Goal: Task Accomplishment & Management: Manage account settings

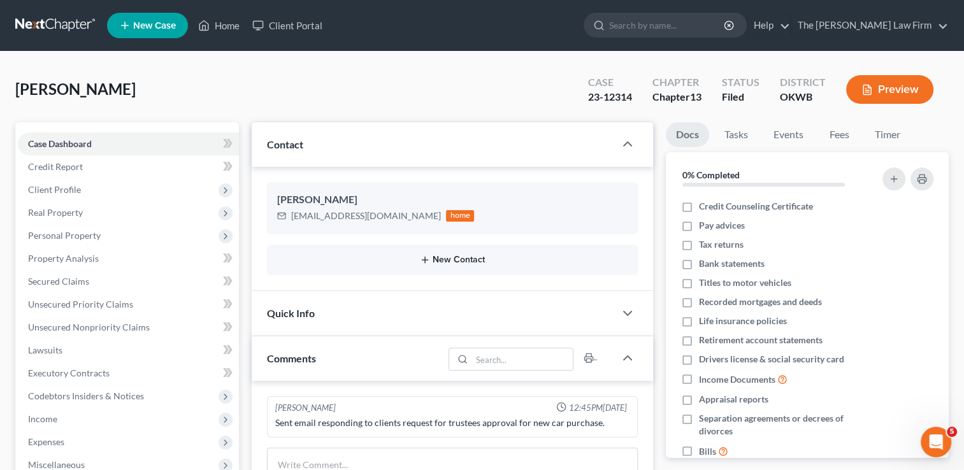
click at [452, 262] on button "New Contact" at bounding box center [452, 260] width 351 height 10
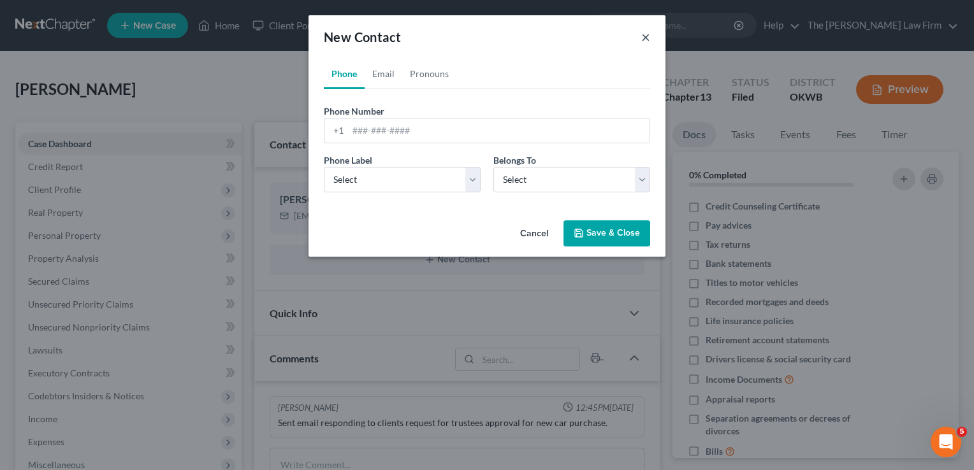
click at [646, 35] on button "×" at bounding box center [645, 36] width 9 height 15
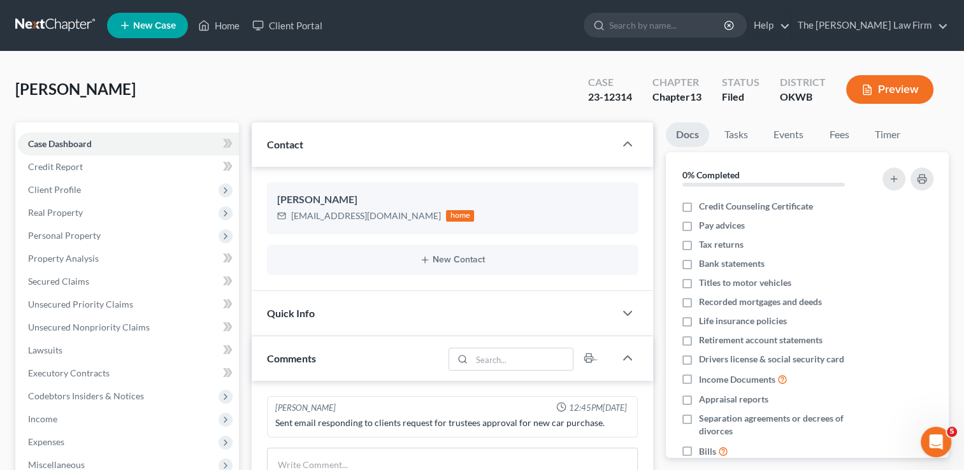
click at [493, 71] on div "Campbell, Angelina Upgraded Case 23-12314 Chapter Chapter 13 Status Filed Distr…" at bounding box center [482, 94] width 934 height 55
click at [609, 223] on icon "button" at bounding box center [609, 224] width 6 height 6
select select "0"
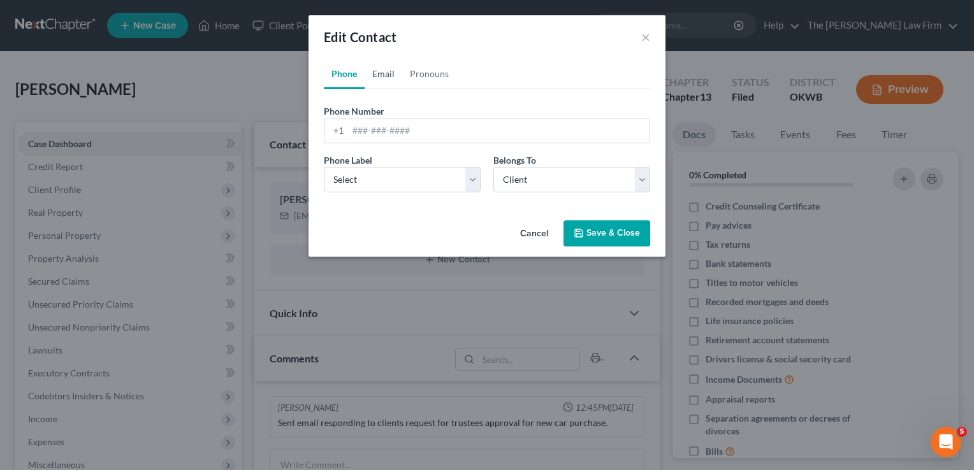
click at [381, 74] on link "Email" at bounding box center [384, 74] width 38 height 31
click at [349, 72] on link "Phone" at bounding box center [344, 74] width 41 height 31
click at [373, 131] on input "tel" at bounding box center [498, 131] width 301 height 24
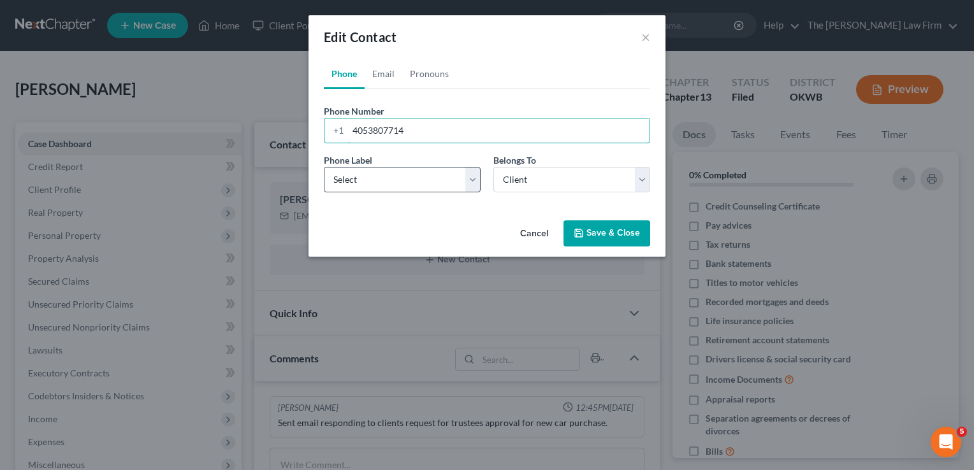
type input "4053807714"
click at [398, 180] on select "Select Mobile Home Work Other" at bounding box center [402, 179] width 157 height 25
select select "0"
click at [324, 167] on select "Select Mobile Home Work Other" at bounding box center [402, 179] width 157 height 25
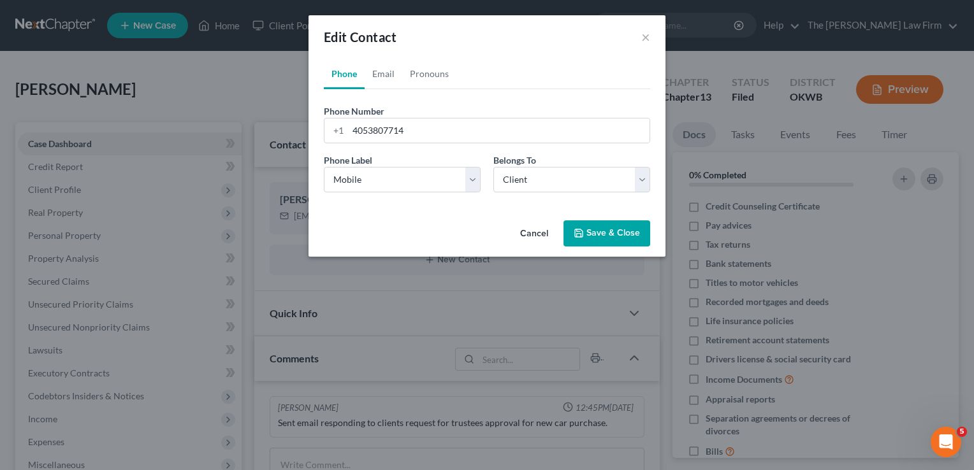
click at [609, 233] on button "Save & Close" at bounding box center [606, 234] width 87 height 27
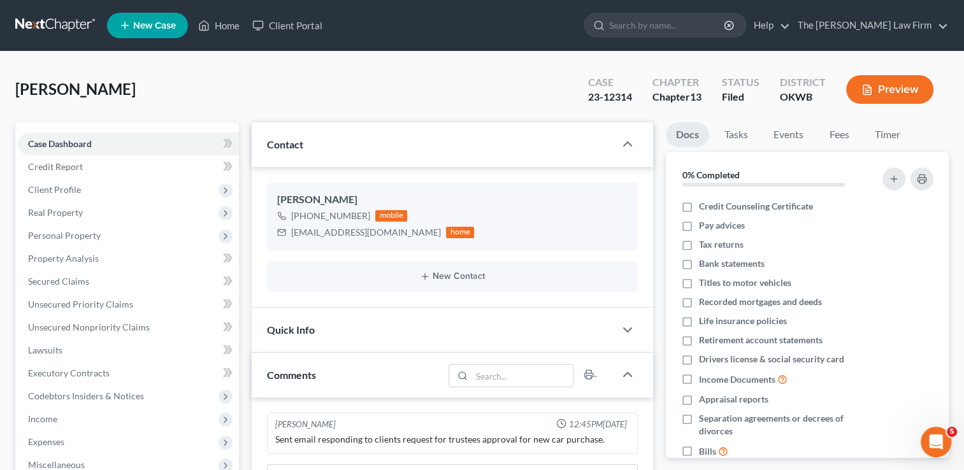
click at [50, 24] on link at bounding box center [56, 25] width 82 height 23
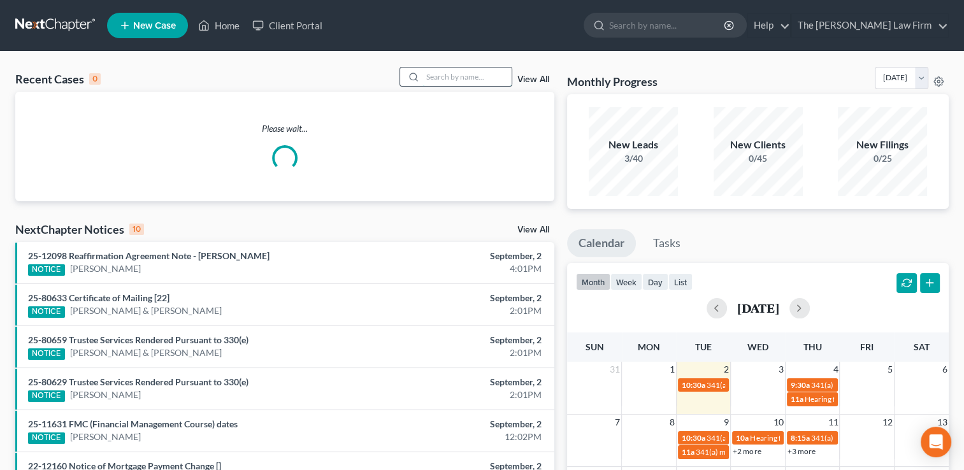
click at [475, 75] on input "search" at bounding box center [467, 77] width 89 height 18
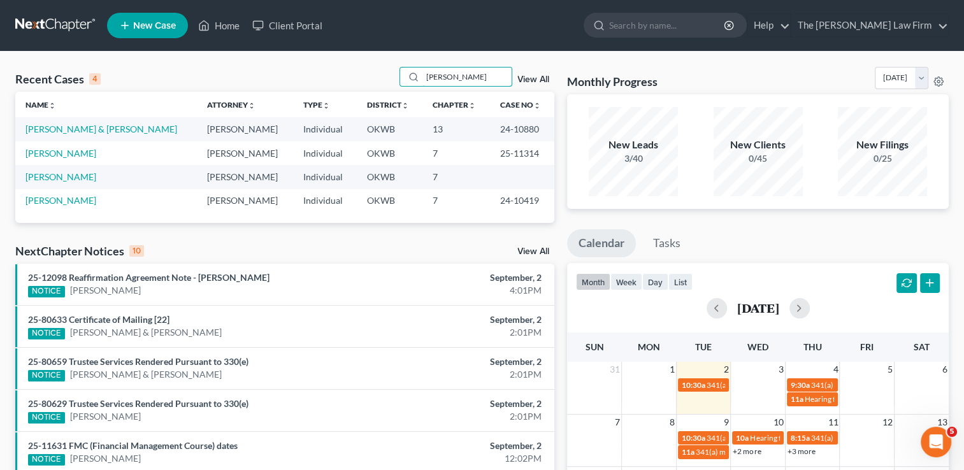
type input "[PERSON_NAME]"
drag, startPoint x: 443, startPoint y: 76, endPoint x: 416, endPoint y: 78, distance: 27.4
click at [416, 76] on div "[PERSON_NAME]" at bounding box center [456, 77] width 113 height 20
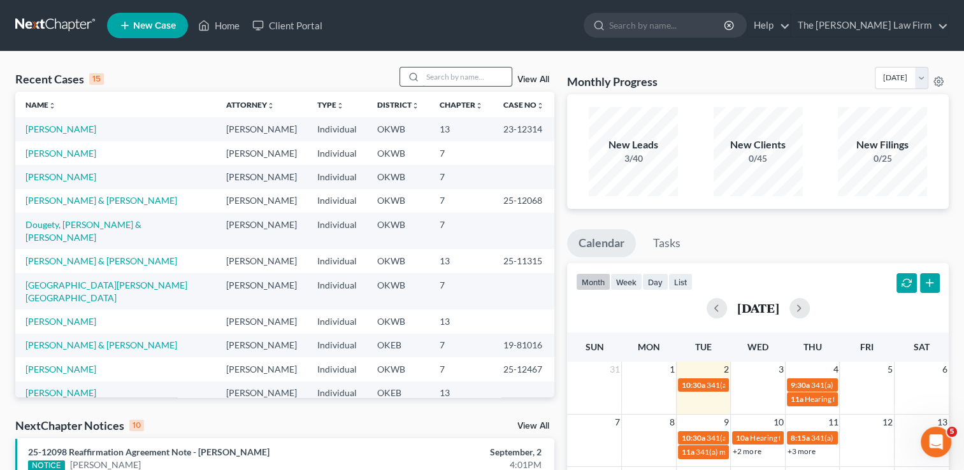
click at [458, 75] on input "search" at bounding box center [467, 77] width 89 height 18
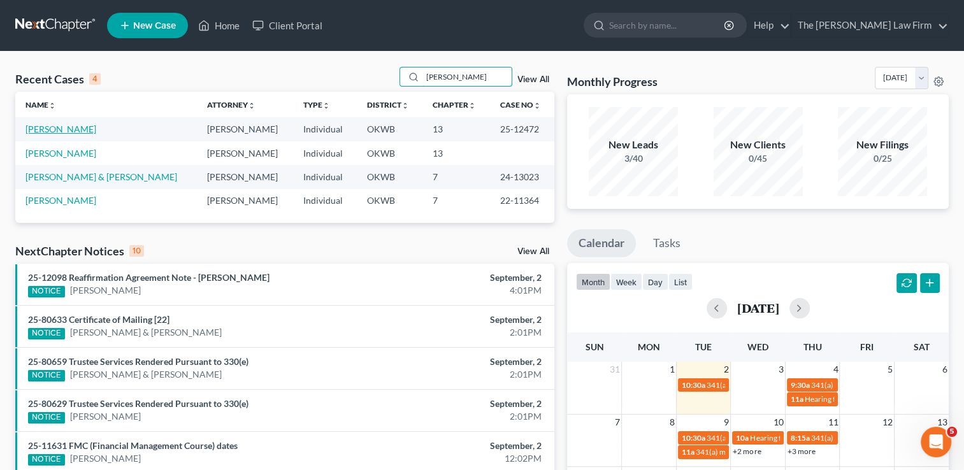
type input "[PERSON_NAME]"
click at [57, 131] on link "[PERSON_NAME]" at bounding box center [60, 129] width 71 height 11
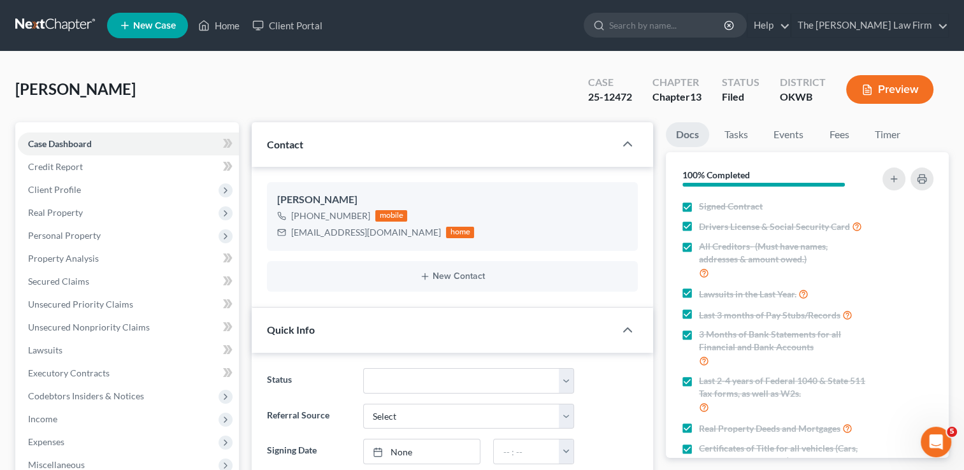
scroll to position [555, 0]
